Goal: Task Accomplishment & Management: Manage account settings

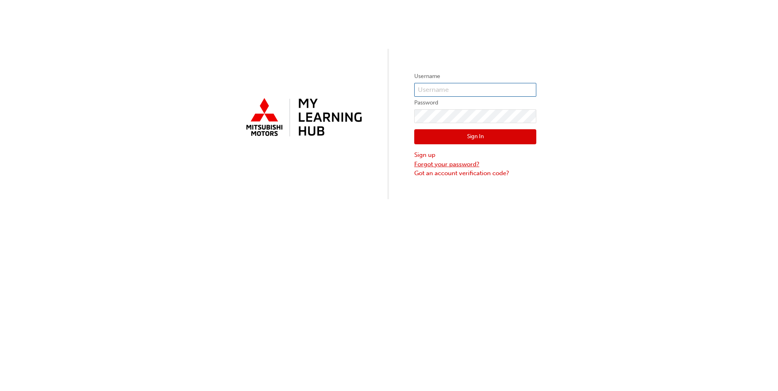
type input "[EMAIL_ADDRESS][DOMAIN_NAME]"
click at [422, 142] on button "Sign In" at bounding box center [475, 136] width 122 height 15
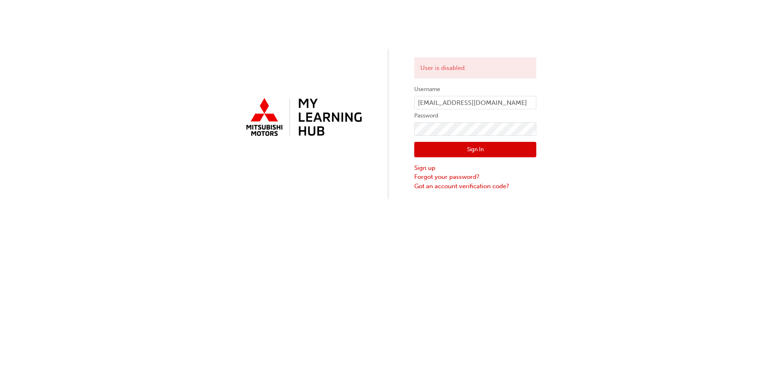
click at [477, 150] on button "Sign In" at bounding box center [475, 149] width 122 height 15
click at [417, 148] on button "Sign In" at bounding box center [475, 149] width 122 height 15
click button "Sign In" at bounding box center [475, 149] width 122 height 15
click at [417, 147] on button "Sign In" at bounding box center [475, 149] width 122 height 15
click at [500, 105] on input "[EMAIL_ADDRESS][DOMAIN_NAME]" at bounding box center [475, 103] width 122 height 14
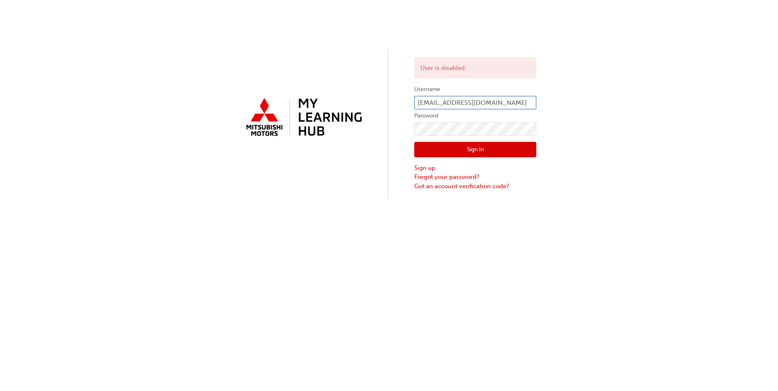
click at [500, 104] on input "[EMAIL_ADDRESS][DOMAIN_NAME]" at bounding box center [475, 103] width 122 height 14
click at [498, 103] on input "[EMAIL_ADDRESS][DOMAIN_NAME]" at bounding box center [475, 103] width 122 height 14
type input "0005285749"
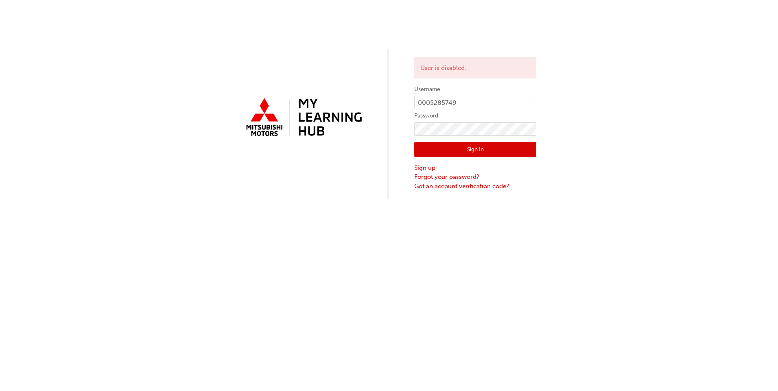
click at [482, 264] on div "User is disabled. Username 0005285749 Password Sign In Sign up Forgot your pass…" at bounding box center [389, 195] width 778 height 391
click at [472, 248] on div "User is disabled. Username 0005285749 Password Sign In Sign up Forgot your pass…" at bounding box center [389, 195] width 778 height 391
drag, startPoint x: 465, startPoint y: 164, endPoint x: 455, endPoint y: 179, distance: 18.5
click at [455, 179] on link "Forgot your password?" at bounding box center [475, 176] width 122 height 9
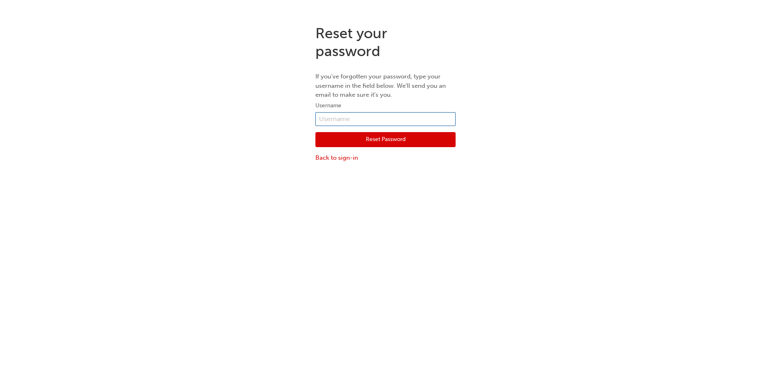
click at [353, 122] on input "text" at bounding box center [386, 119] width 140 height 14
type input "0005285749"
click at [361, 150] on div "Reset Password Back to sign-in" at bounding box center [386, 144] width 140 height 37
click at [384, 143] on button "Reset Password" at bounding box center [386, 139] width 140 height 15
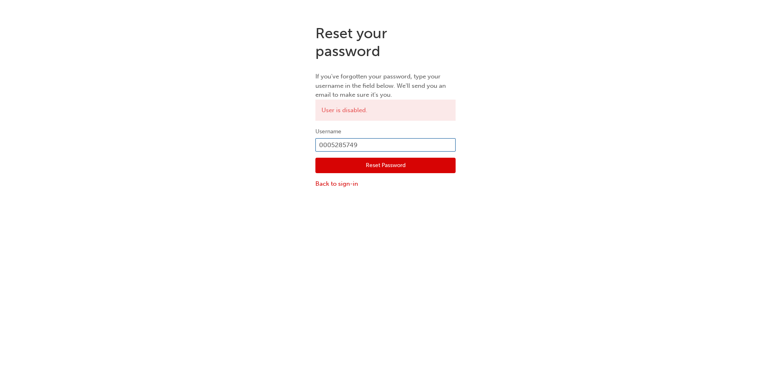
click at [337, 148] on input "0005285749" at bounding box center [386, 145] width 140 height 14
click at [333, 148] on input "0005285749" at bounding box center [386, 145] width 140 height 14
type input "5285749"
click at [376, 162] on button "Reset Password" at bounding box center [386, 165] width 140 height 15
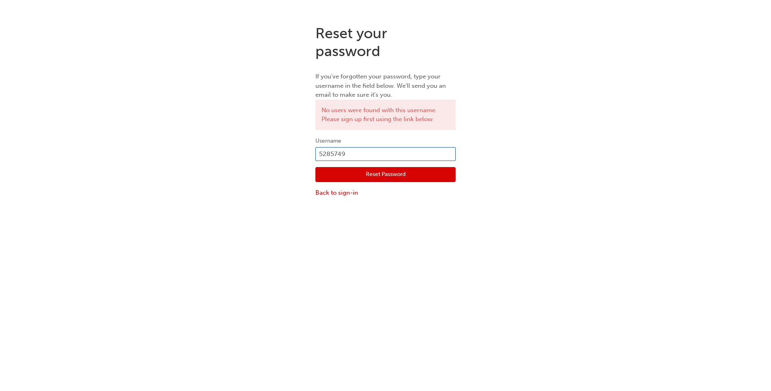
click at [362, 156] on input "5285749" at bounding box center [386, 154] width 140 height 14
type input "0005285749"
click button "Reset Password" at bounding box center [386, 174] width 140 height 15
